Goal: Task Accomplishment & Management: Use online tool/utility

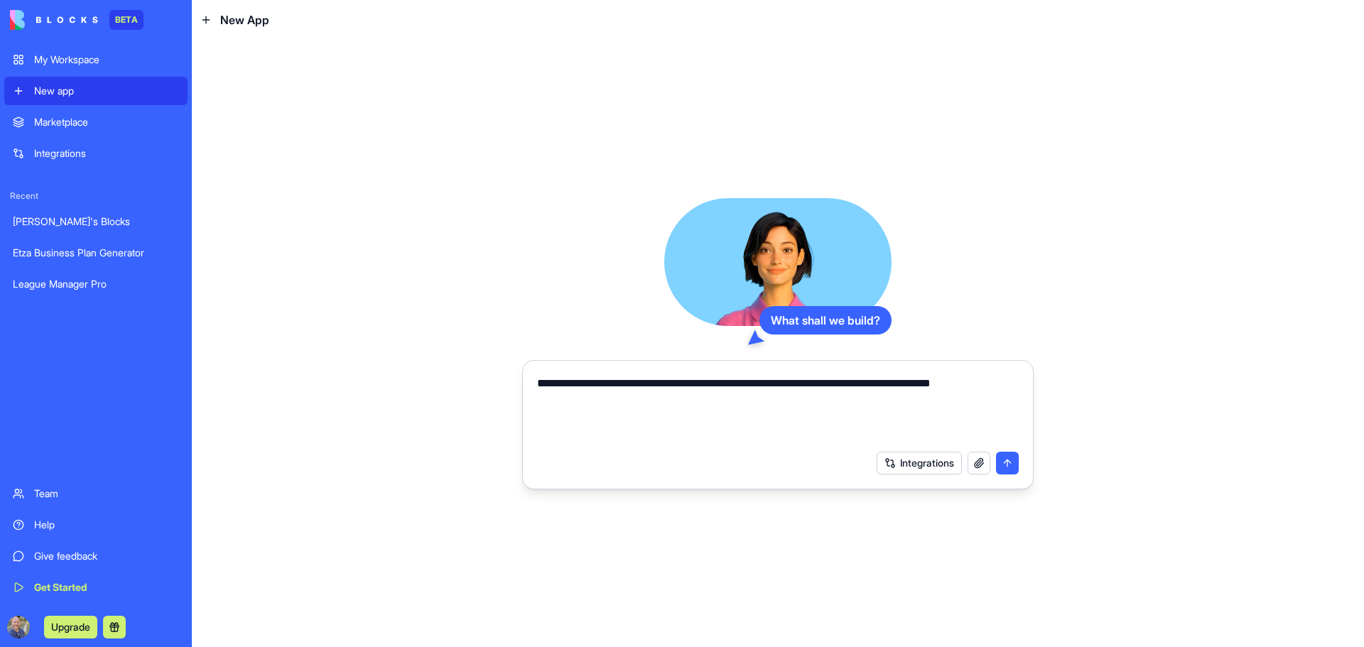
type textarea "**********"
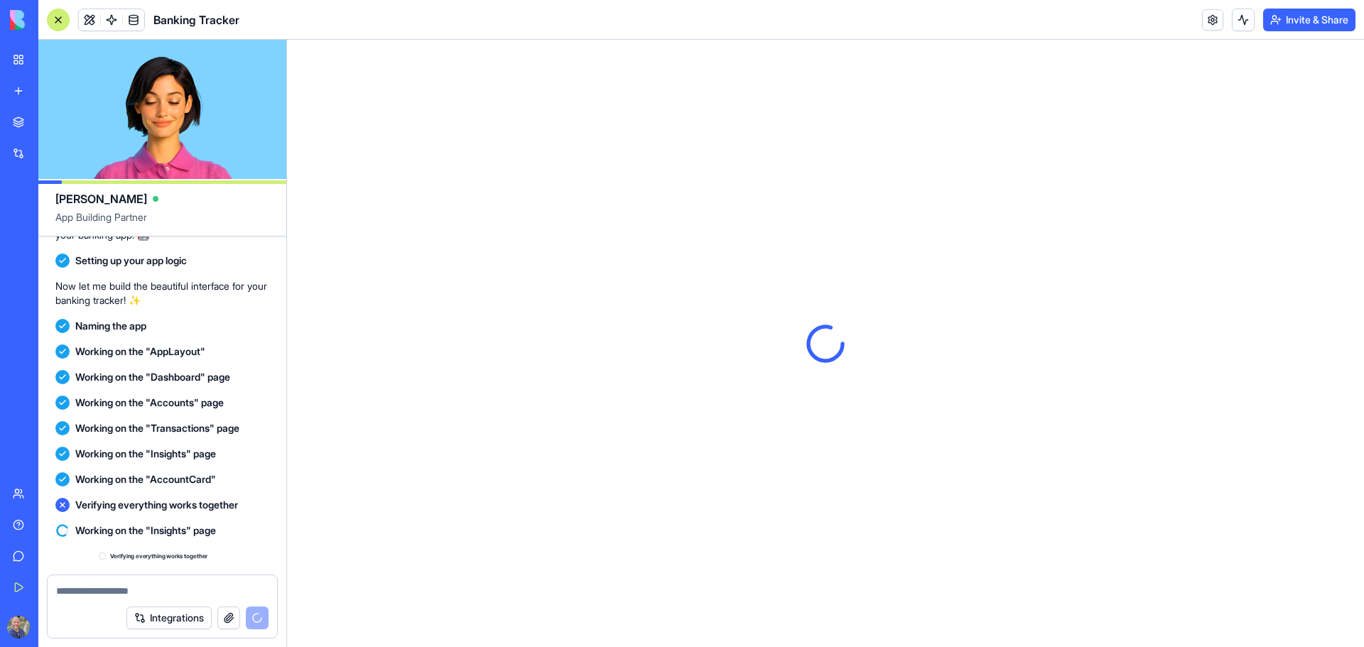
scroll to position [352, 0]
